Goal: Task Accomplishment & Management: Manage account settings

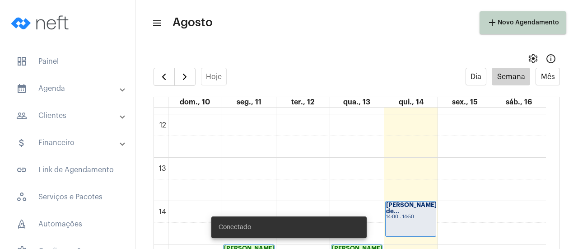
scroll to position [532, 0]
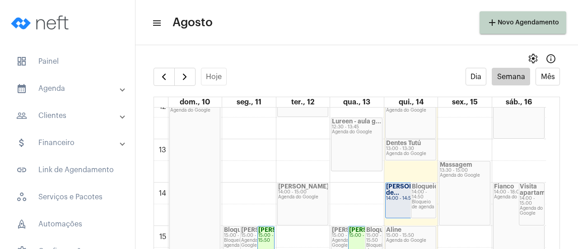
click at [399, 193] on strong "[PERSON_NAME] de..." at bounding box center [411, 189] width 51 height 12
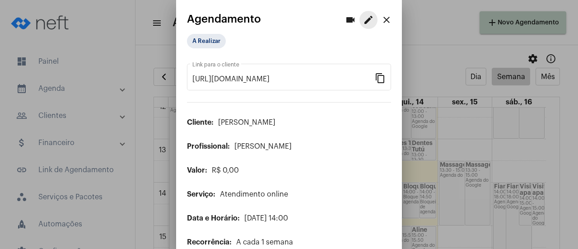
click at [363, 24] on mat-icon "edit" at bounding box center [368, 19] width 11 height 11
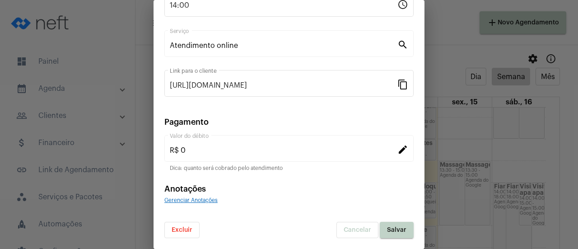
scroll to position [141, 0]
click at [194, 226] on button "Excluir" at bounding box center [181, 230] width 35 height 16
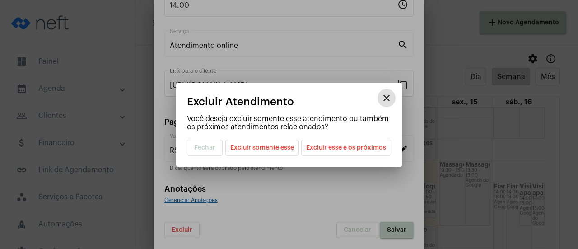
click at [269, 146] on span "Excluir somente esse" at bounding box center [262, 147] width 64 height 15
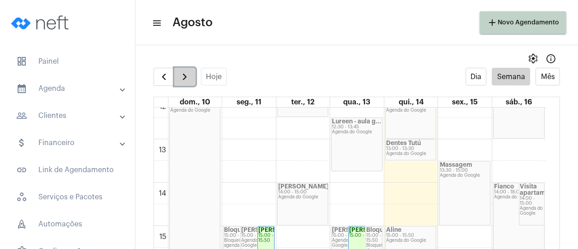
click at [186, 71] on button "button" at bounding box center [184, 77] width 21 height 18
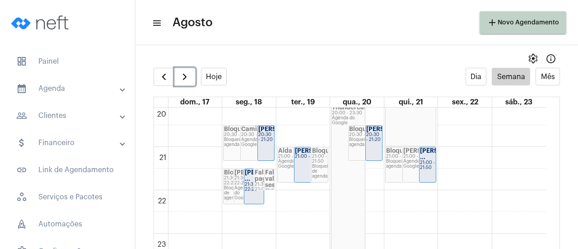
scroll to position [881, 0]
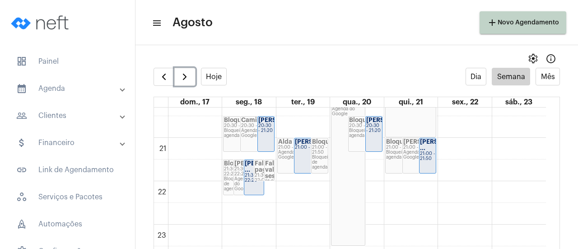
click at [374, 130] on div "20:30 - 21:20" at bounding box center [373, 128] width 15 height 10
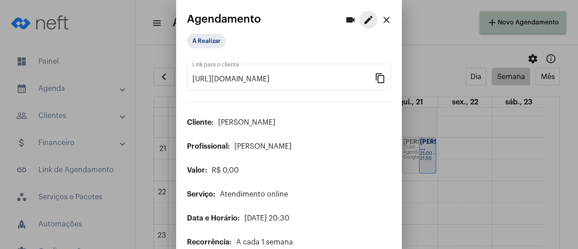
click at [363, 27] on button "edit" at bounding box center [369, 20] width 18 height 18
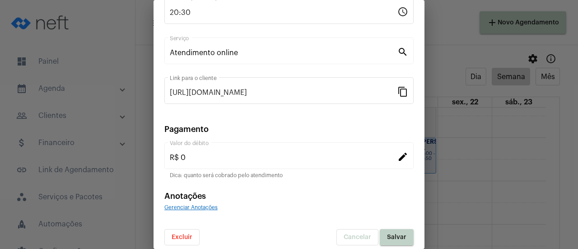
scroll to position [141, 0]
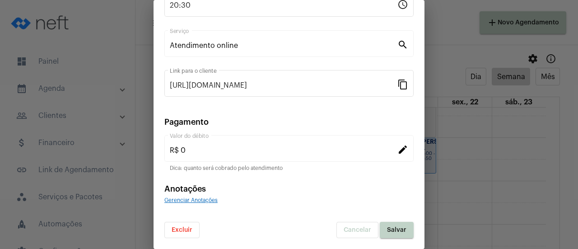
click at [184, 229] on span "Excluir" at bounding box center [182, 230] width 21 height 6
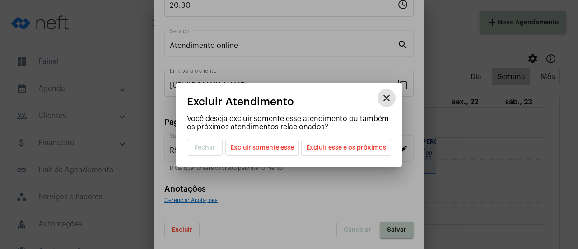
click at [285, 147] on span "Excluir somente esse" at bounding box center [262, 147] width 64 height 15
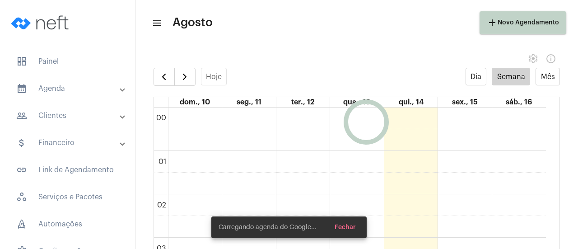
scroll to position [261, 0]
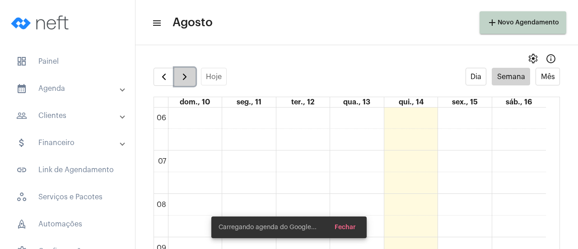
click at [188, 79] on span "button" at bounding box center [184, 76] width 11 height 11
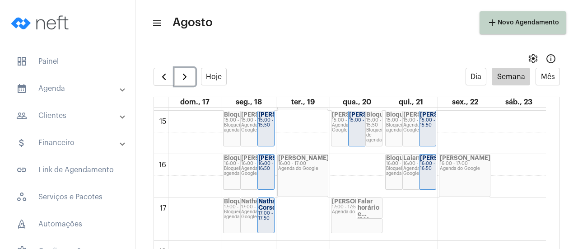
scroll to position [668, 0]
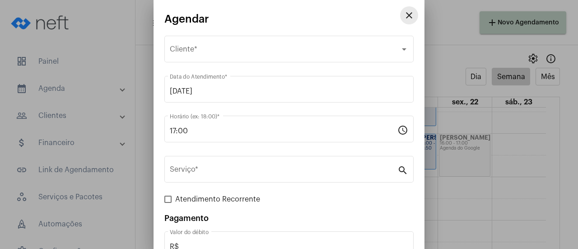
click at [404, 17] on mat-icon "close" at bounding box center [409, 15] width 11 height 11
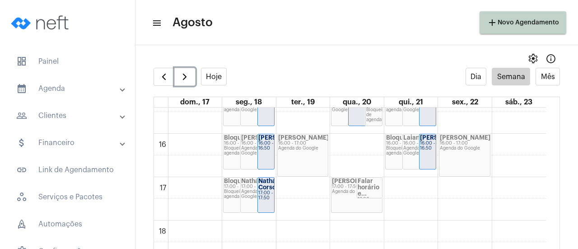
click at [335, 190] on div "Agenda do Google" at bounding box center [357, 191] width 50 height 5
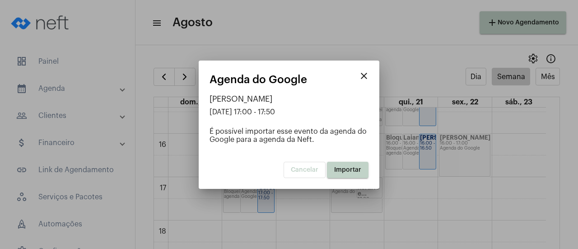
click at [348, 167] on span "Importar" at bounding box center [347, 170] width 27 height 6
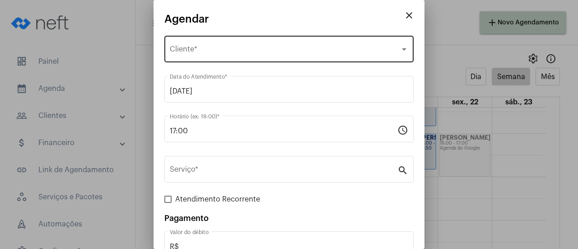
click at [206, 58] on div "Selecione o Cliente Cliente *" at bounding box center [289, 48] width 239 height 28
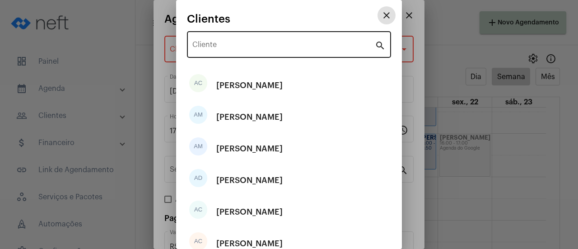
click at [211, 54] on div "Cliente" at bounding box center [284, 43] width 183 height 28
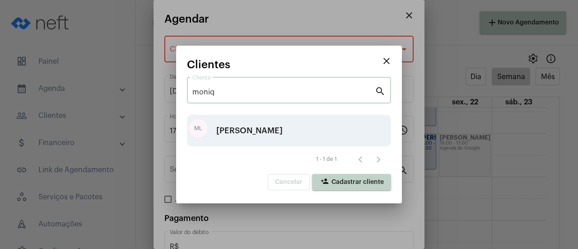
type input "moniq"
click at [247, 138] on div "[PERSON_NAME]" at bounding box center [249, 130] width 66 height 27
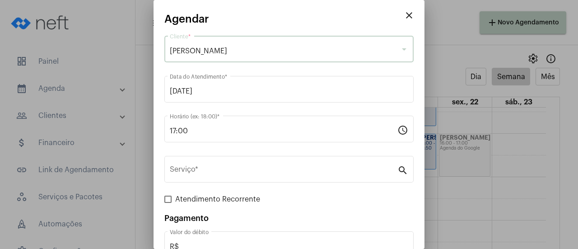
click at [225, 184] on div "Serviço * search" at bounding box center [288, 174] width 249 height 37
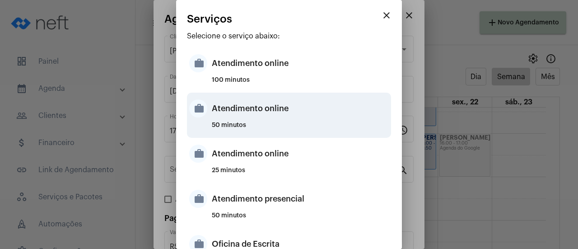
drag, startPoint x: 259, startPoint y: 162, endPoint x: 302, endPoint y: 103, distance: 72.5
click at [302, 103] on div "Selecione o serviço abaixo: work Atendimento online 100 minutos work Atendiment…" at bounding box center [289, 198] width 204 height 332
click at [280, 120] on div "Atendimento online" at bounding box center [300, 108] width 177 height 27
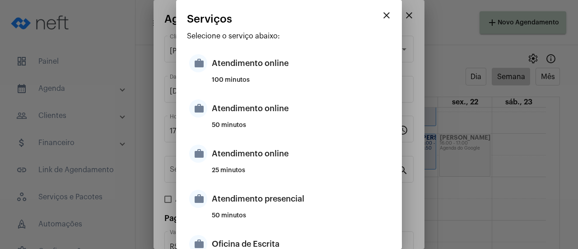
type input "Atendimento online"
type input "R$ 0"
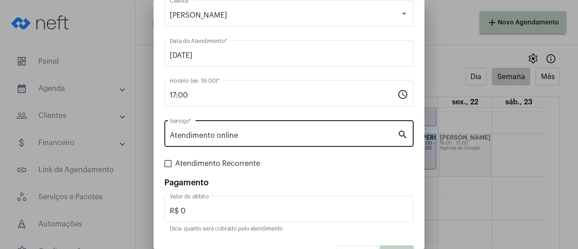
scroll to position [60, 0]
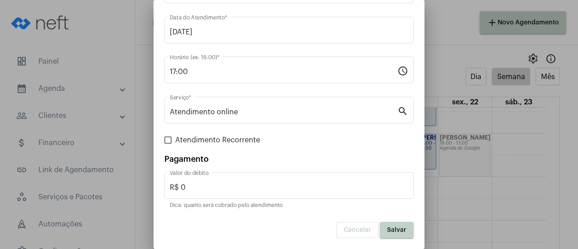
click at [387, 227] on span "Salvar" at bounding box center [396, 230] width 19 height 6
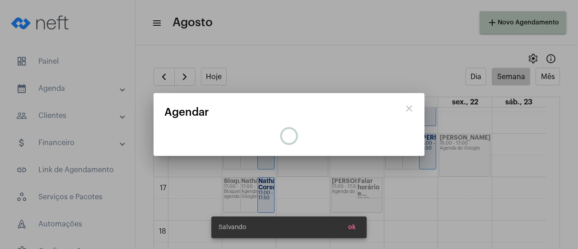
scroll to position [0, 0]
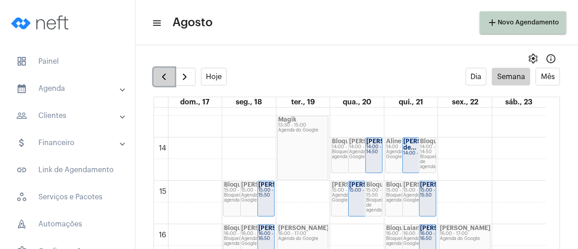
click at [165, 80] on span "button" at bounding box center [164, 76] width 11 height 11
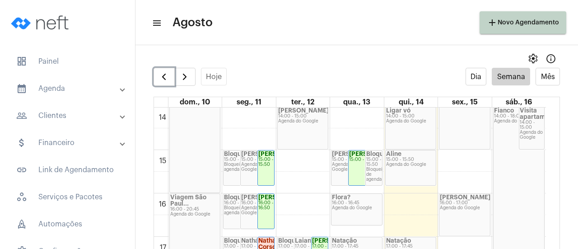
scroll to position [622, 0]
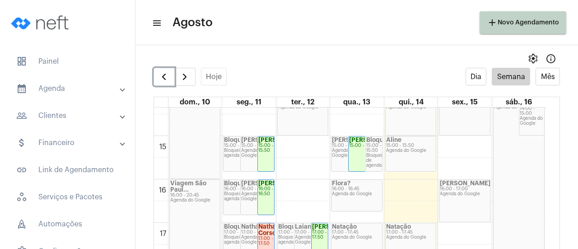
click at [411, 151] on div "Agenda do Google" at bounding box center [411, 150] width 50 height 5
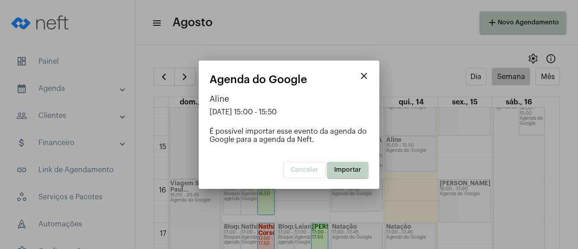
click at [348, 175] on button "Importar" at bounding box center [348, 170] width 42 height 16
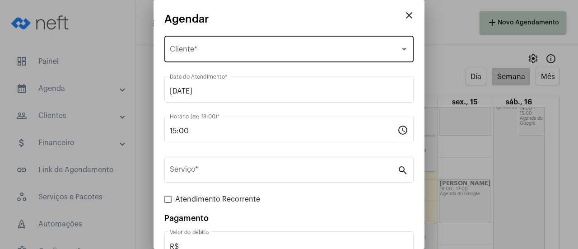
click at [214, 54] on span "Selecione o Cliente" at bounding box center [285, 51] width 230 height 8
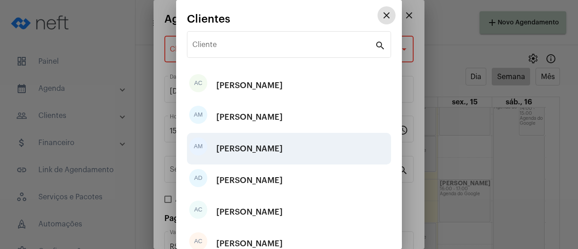
click at [269, 155] on div "[PERSON_NAME]" at bounding box center [249, 148] width 66 height 27
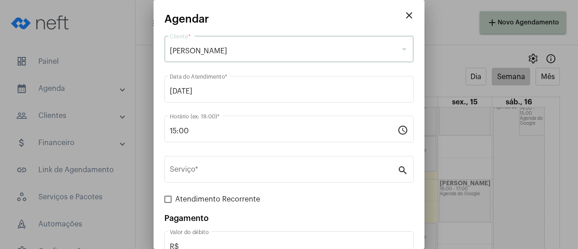
click at [230, 184] on div "Serviço * search" at bounding box center [288, 174] width 249 height 37
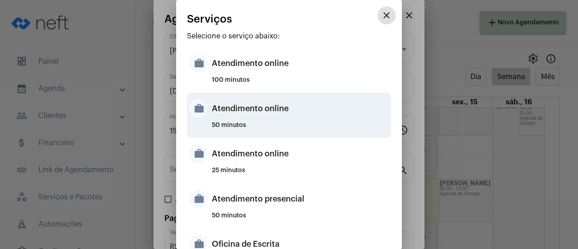
click at [233, 121] on div "Atendimento online" at bounding box center [300, 108] width 177 height 27
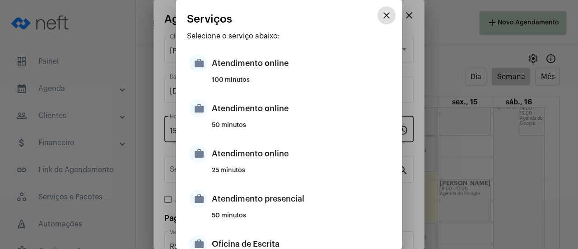
type input "Atendimento online"
type input "R$ 0"
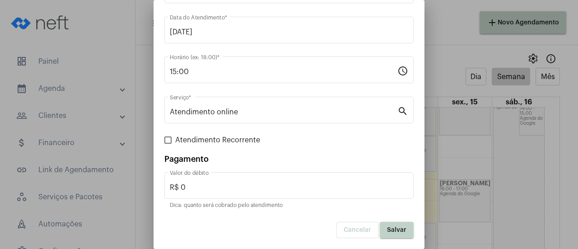
scroll to position [60, 0]
click at [397, 233] on span "Salvar" at bounding box center [396, 230] width 19 height 6
